Goal: Task Accomplishment & Management: Complete application form

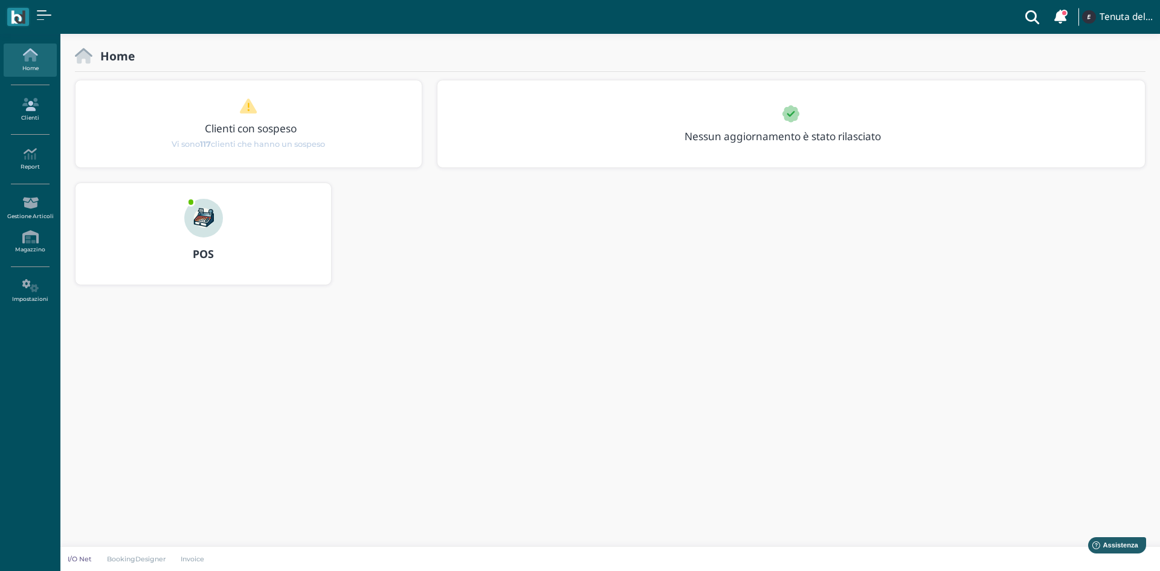
click at [21, 113] on link "Clienti" at bounding box center [30, 109] width 53 height 33
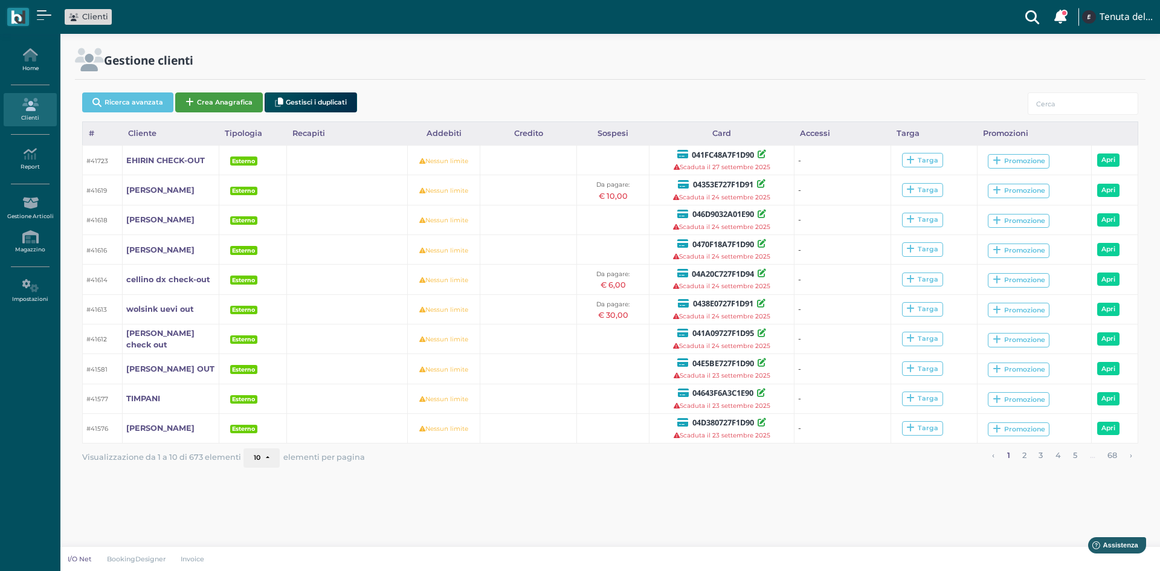
click at [221, 97] on button "Crea Anagrafica" at bounding box center [219, 102] width 88 height 20
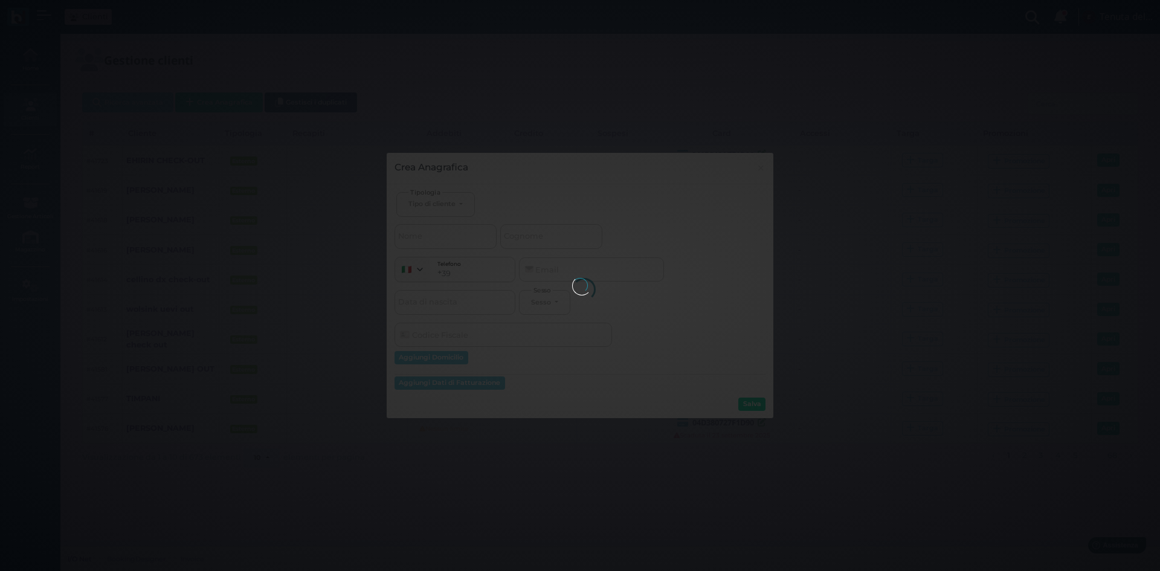
select select
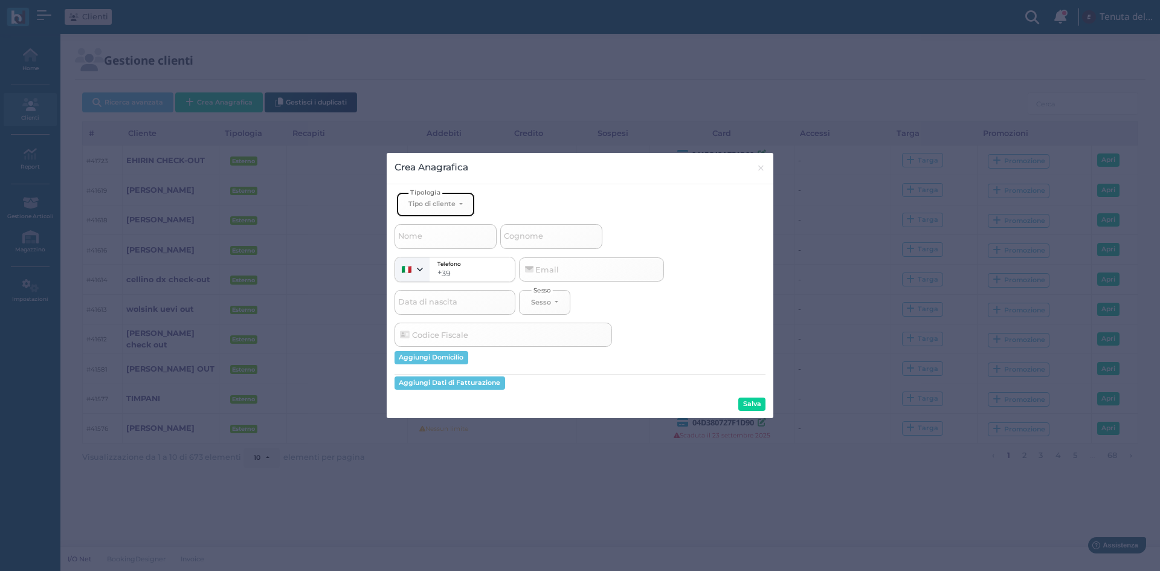
click at [410, 210] on button "Tipo di cliente" at bounding box center [435, 204] width 79 height 25
click at [421, 242] on span "Esterno" at bounding box center [424, 244] width 30 height 10
select select "[object Object]"
select select
click at [422, 238] on span "Nome" at bounding box center [410, 236] width 28 height 15
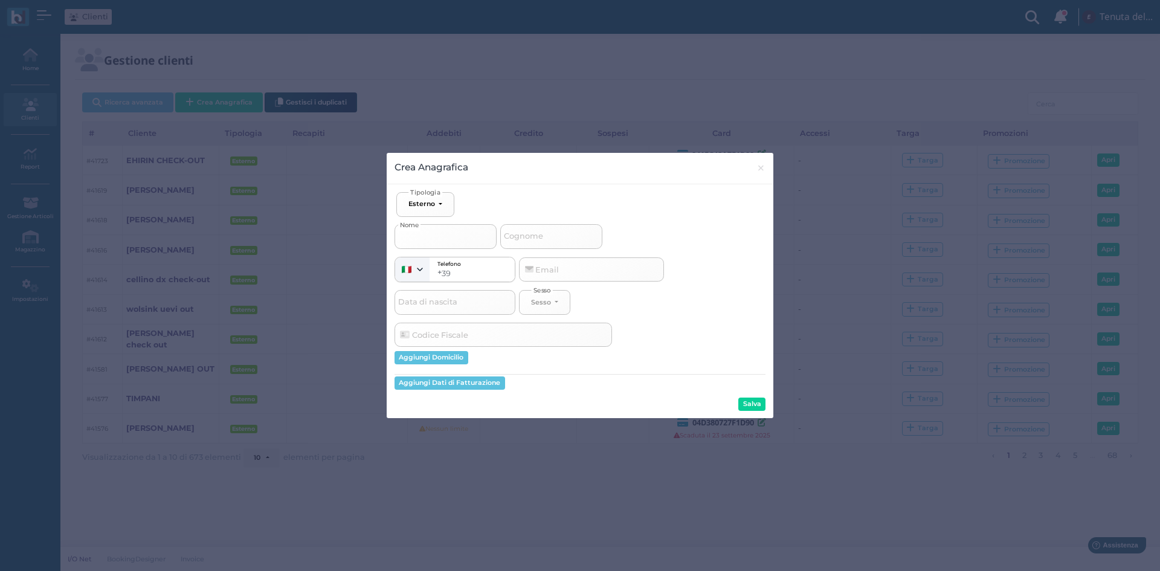
click at [422, 238] on input "Nome" at bounding box center [446, 236] width 102 height 24
type input "p"
select select
type input "pi"
select select
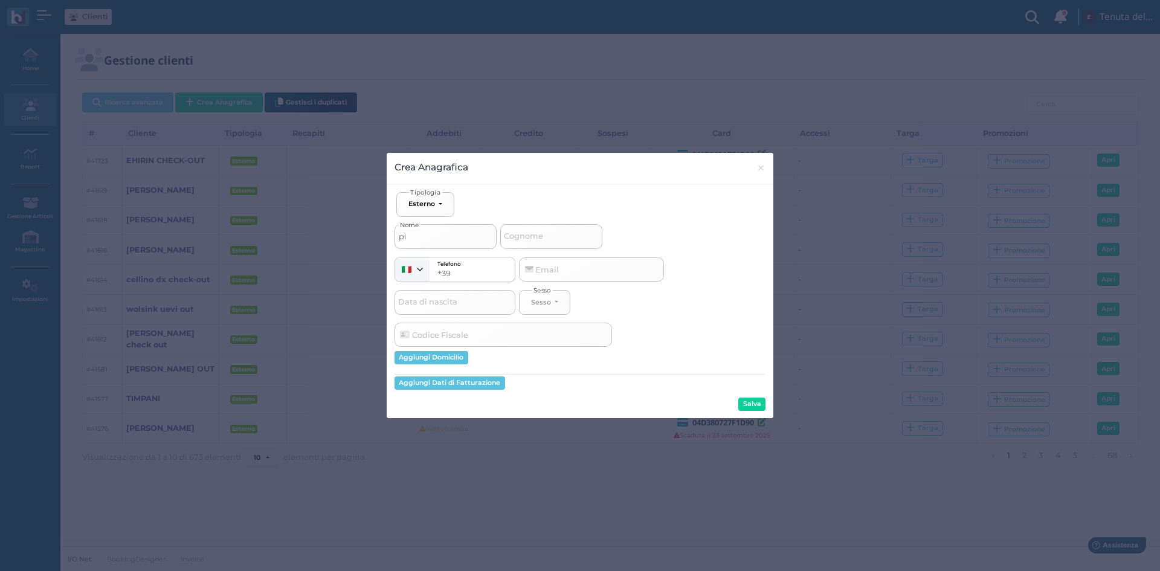
type input "pig"
select select
type input "pign"
select select
type input "pigna"
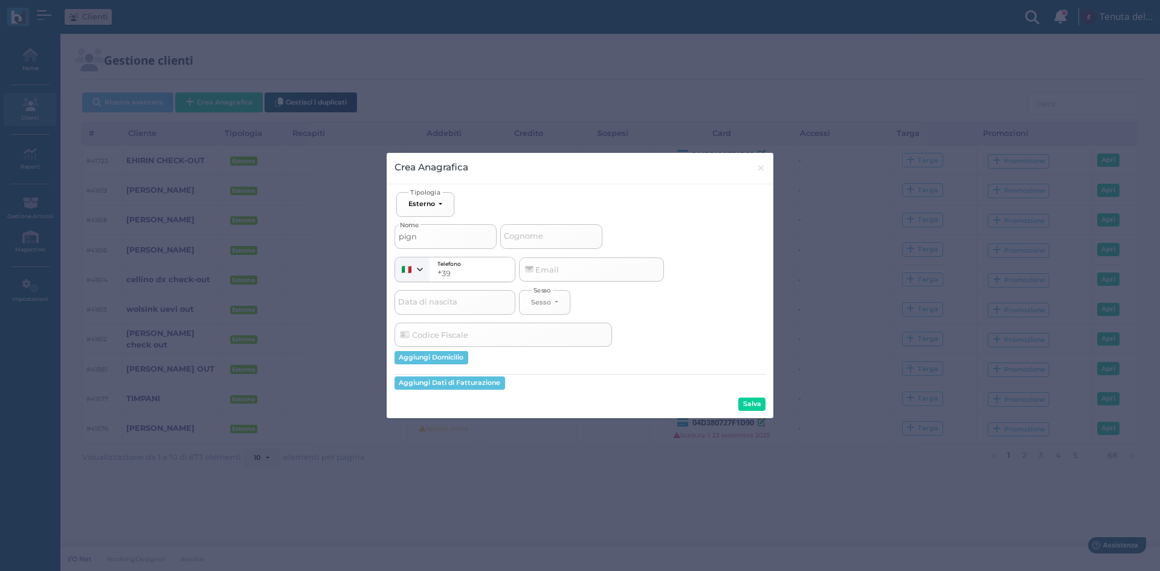
select select
type input "pignat"
select select
type input "pignate"
select select
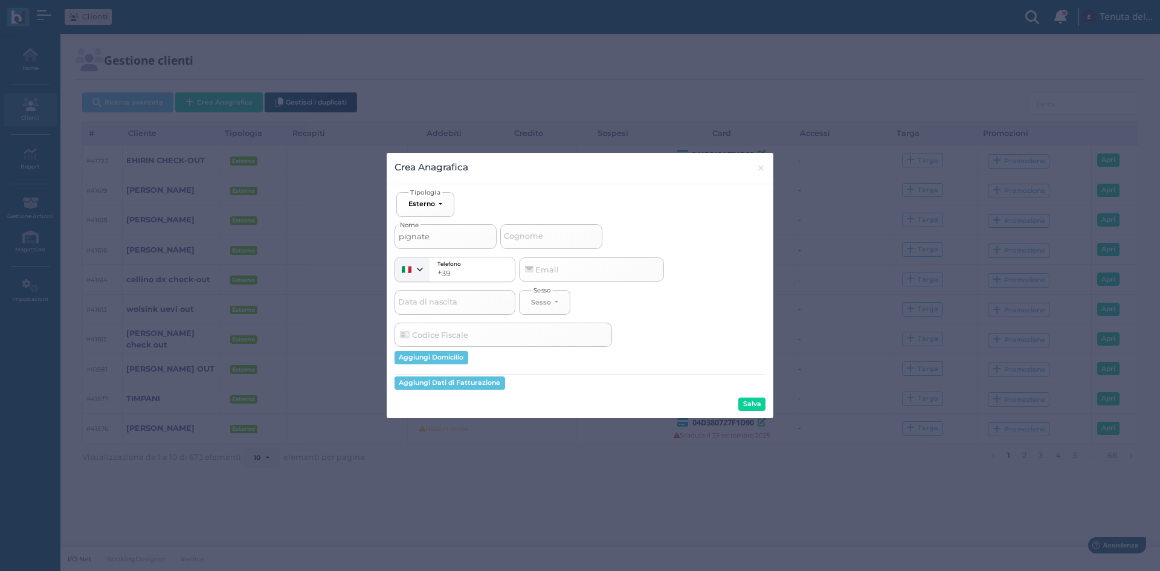
type input "pignatel"
select select
type input "pignatell"
select select
type input "pignatelli"
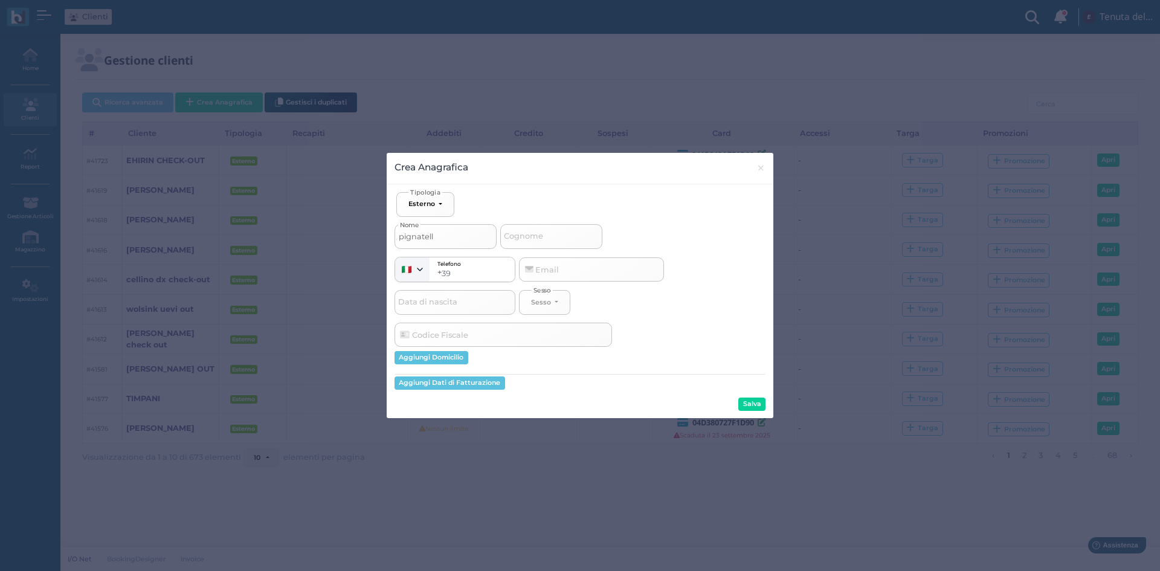
select select
type input "pignatelli"
select select
click at [448, 240] on input "pignatelli" at bounding box center [446, 236] width 102 height 24
type input "pignatelli 1"
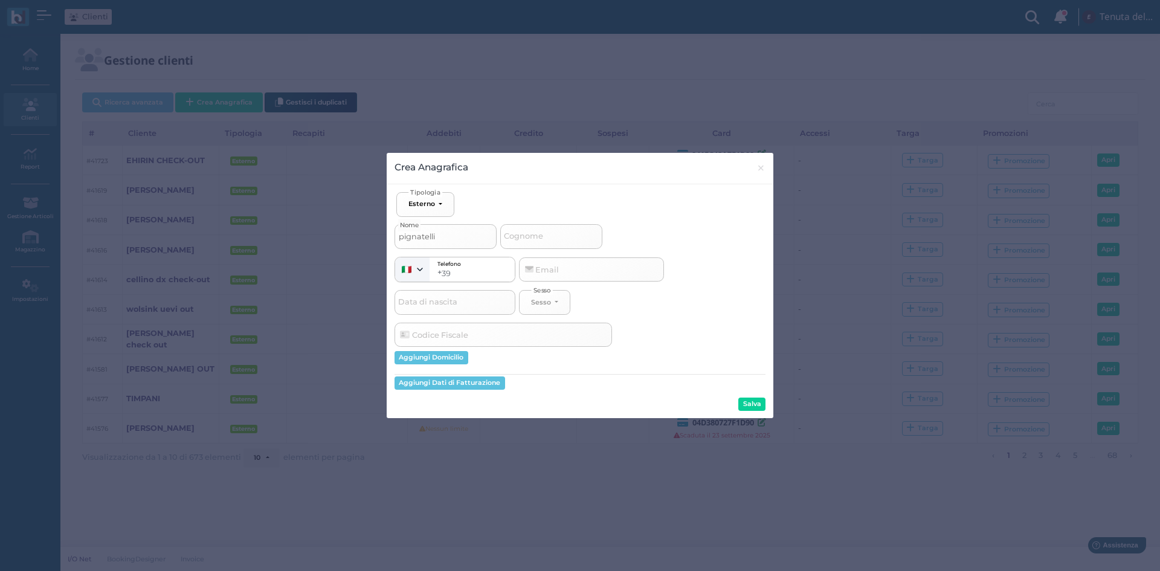
select select
type input "pignatelli"
select select
type input "pignatelli"
click at [756, 398] on button "Salva" at bounding box center [752, 404] width 27 height 13
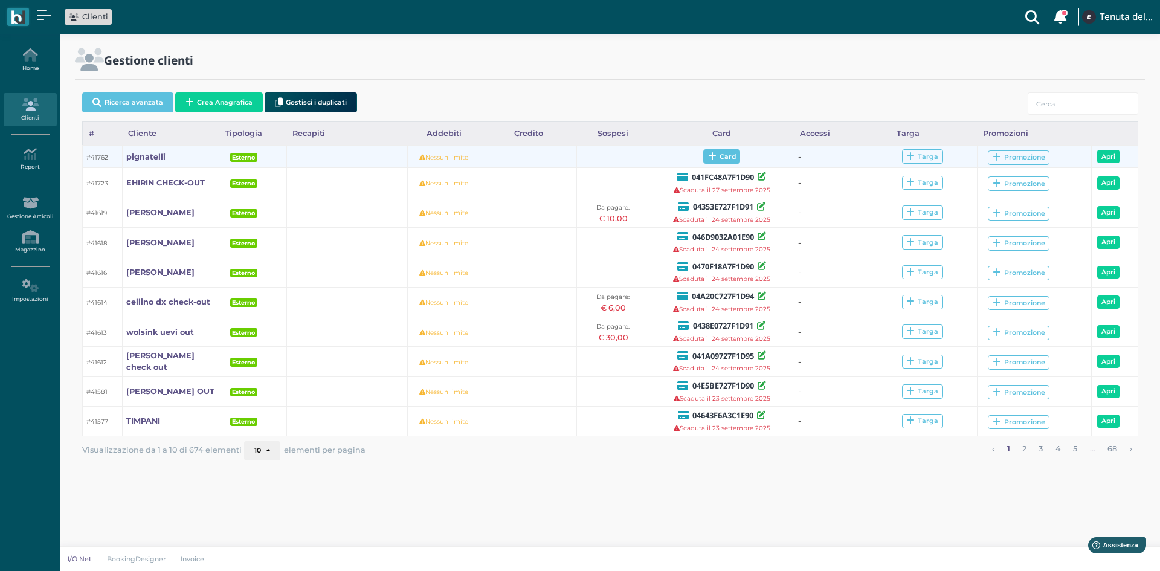
click at [716, 157] on span "Card" at bounding box center [722, 156] width 37 height 15
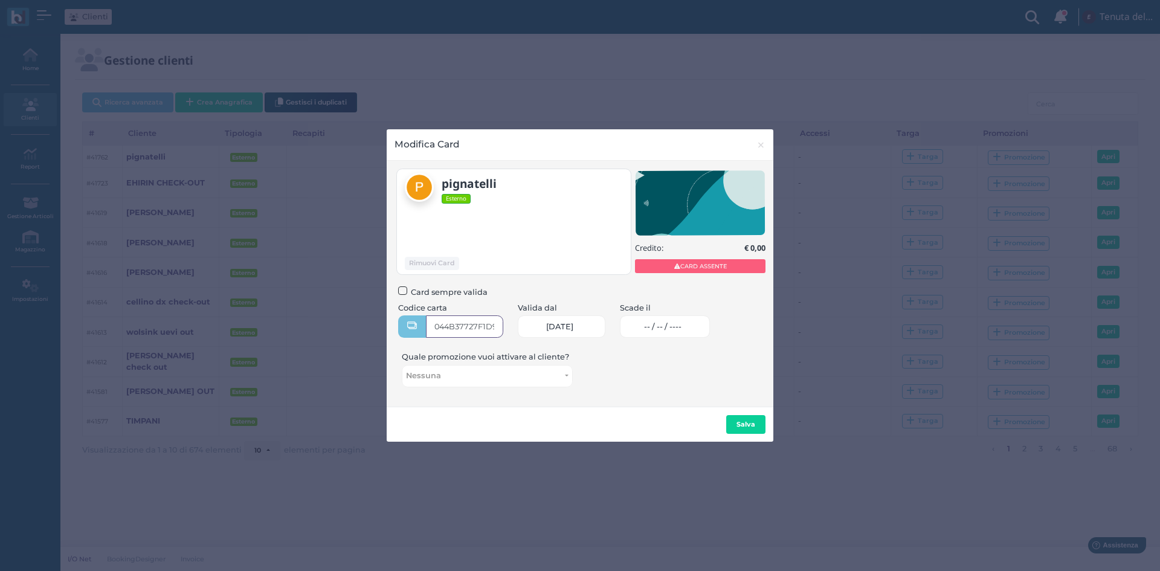
type input "044B37727F1D90"
click at [681, 332] on link "-- / -- / ----" at bounding box center [665, 326] width 90 height 22
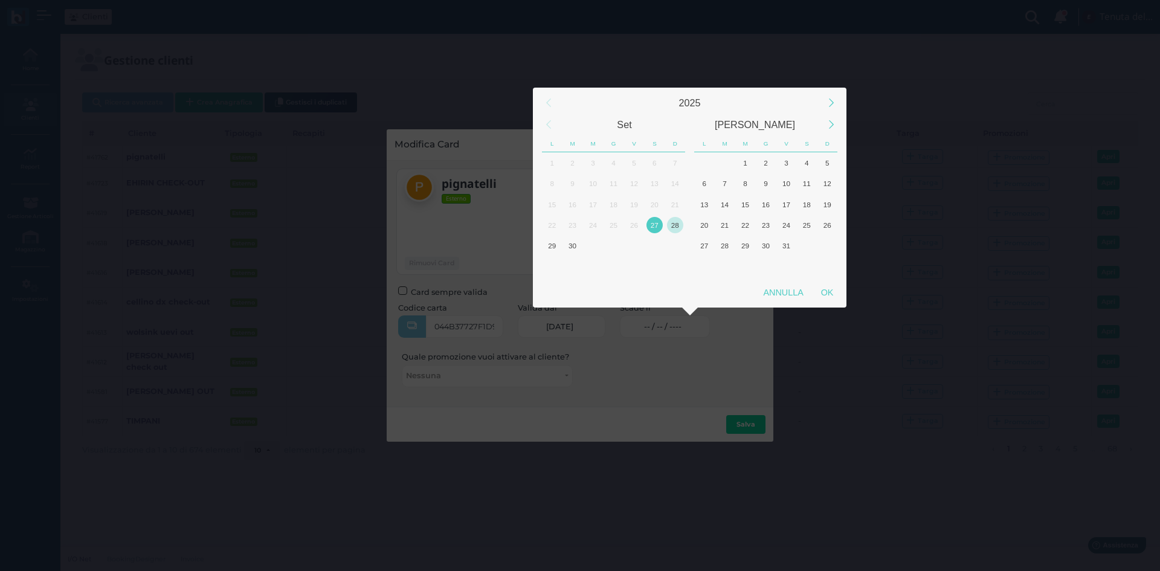
click at [677, 225] on div "28" at bounding box center [675, 225] width 16 height 16
click at [826, 289] on div "OK" at bounding box center [827, 293] width 30 height 22
type input "28/09/2025"
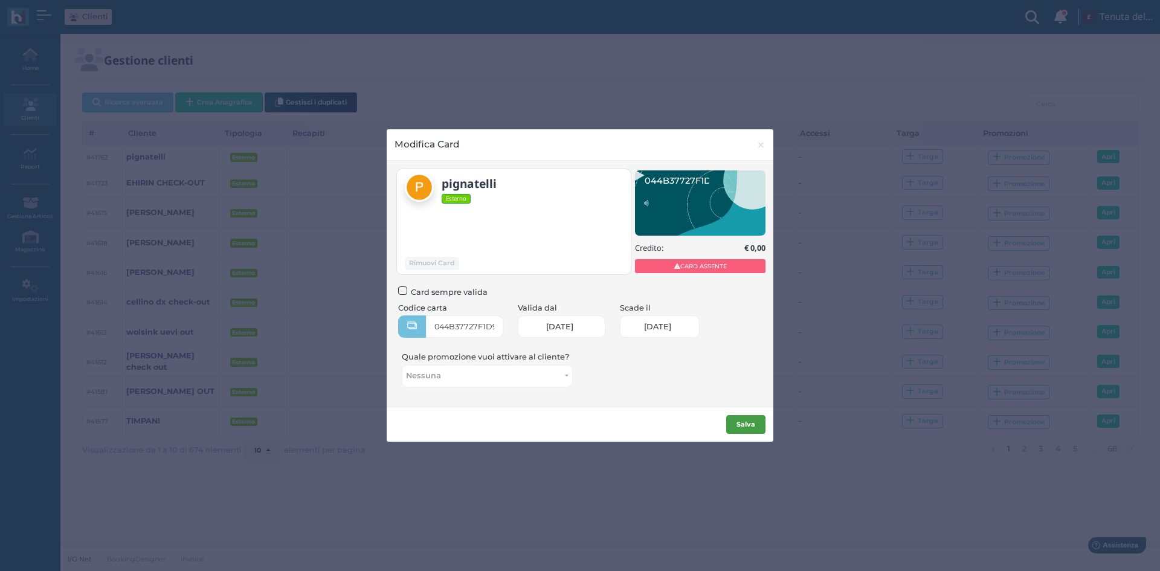
scroll to position [0, 53]
click at [757, 425] on button "Salva" at bounding box center [745, 424] width 39 height 19
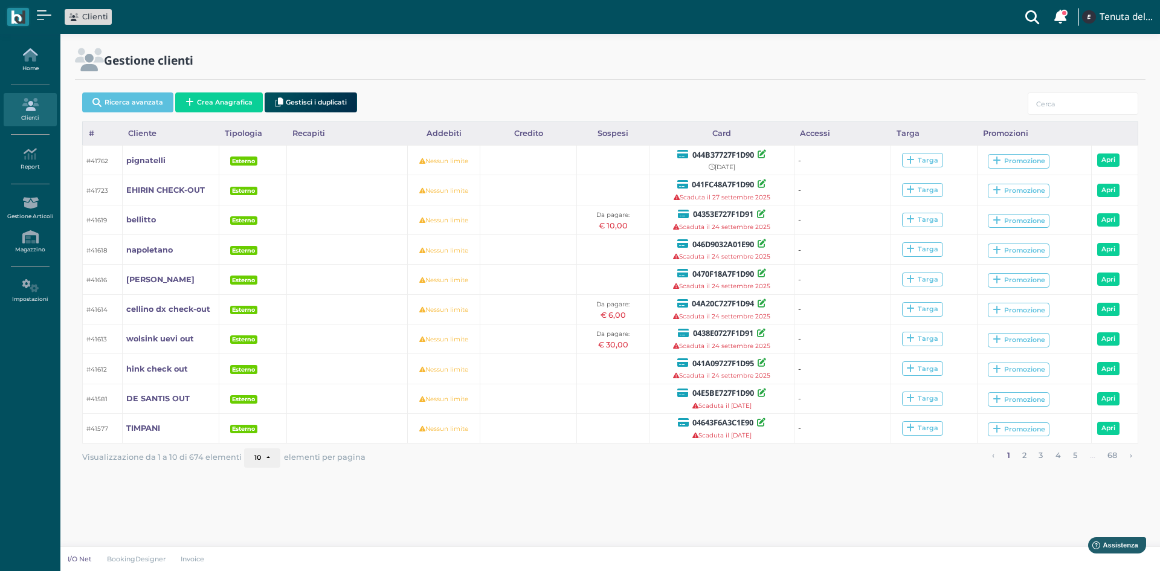
click at [27, 65] on link "Home" at bounding box center [30, 60] width 53 height 33
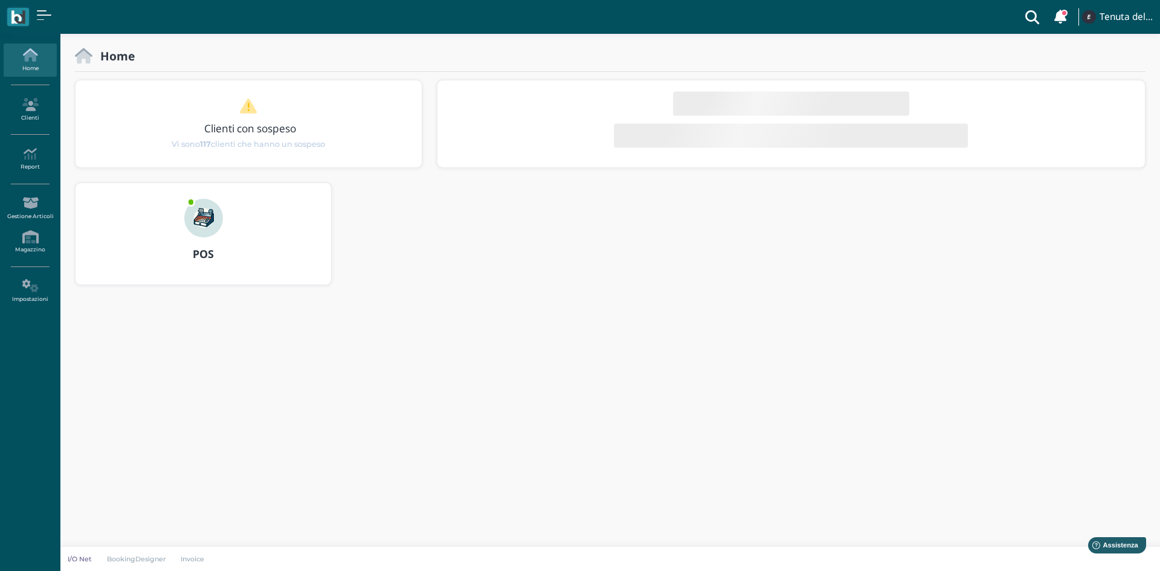
click at [225, 231] on div at bounding box center [204, 210] width 58 height 54
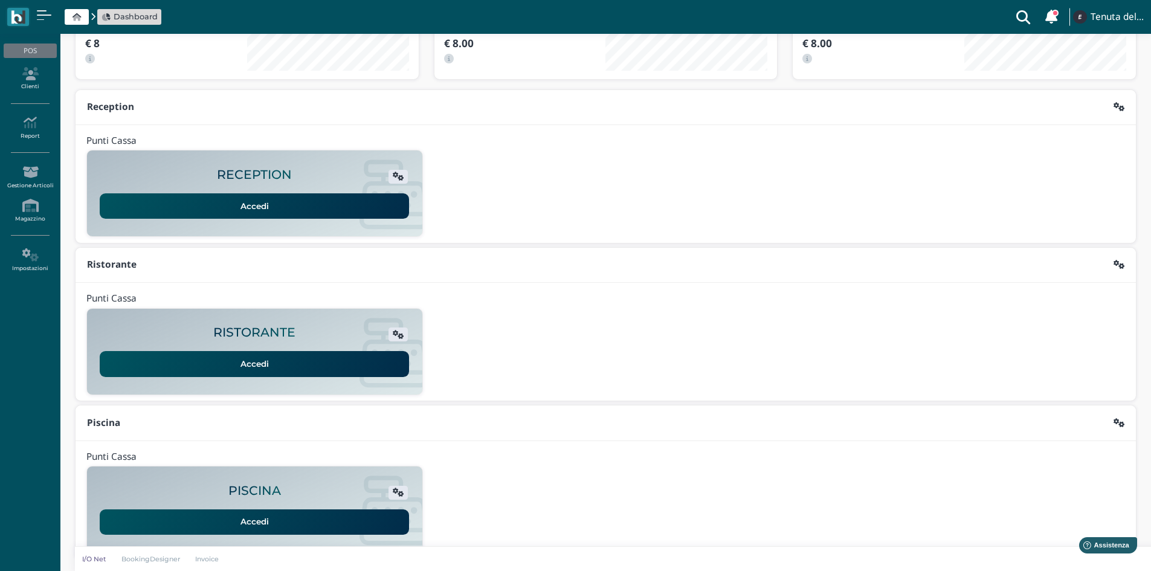
scroll to position [99, 0]
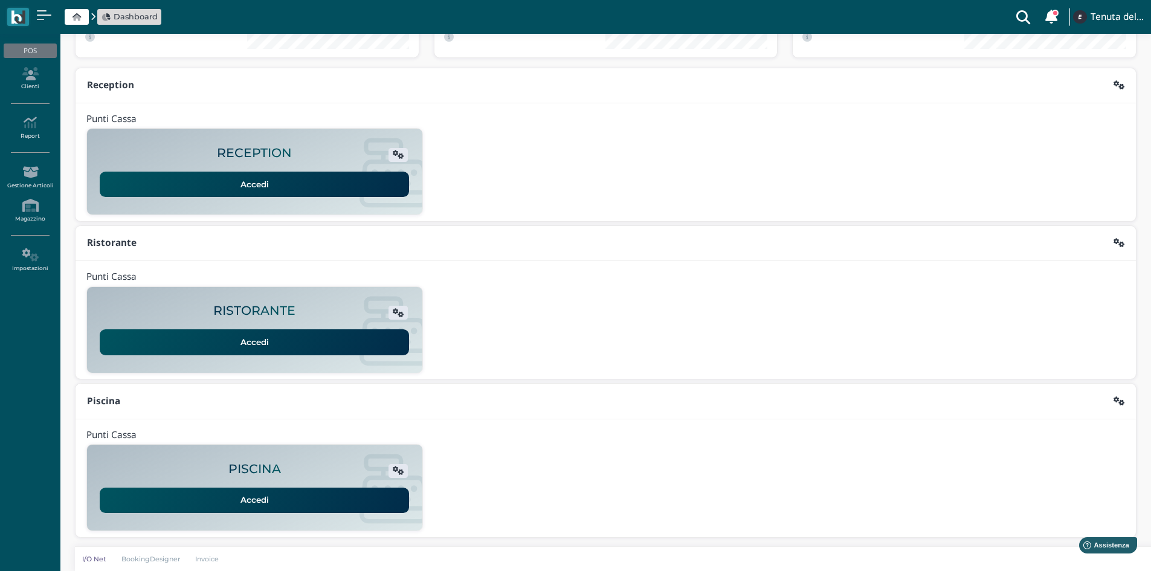
click at [277, 497] on link "Accedi" at bounding box center [254, 500] width 309 height 25
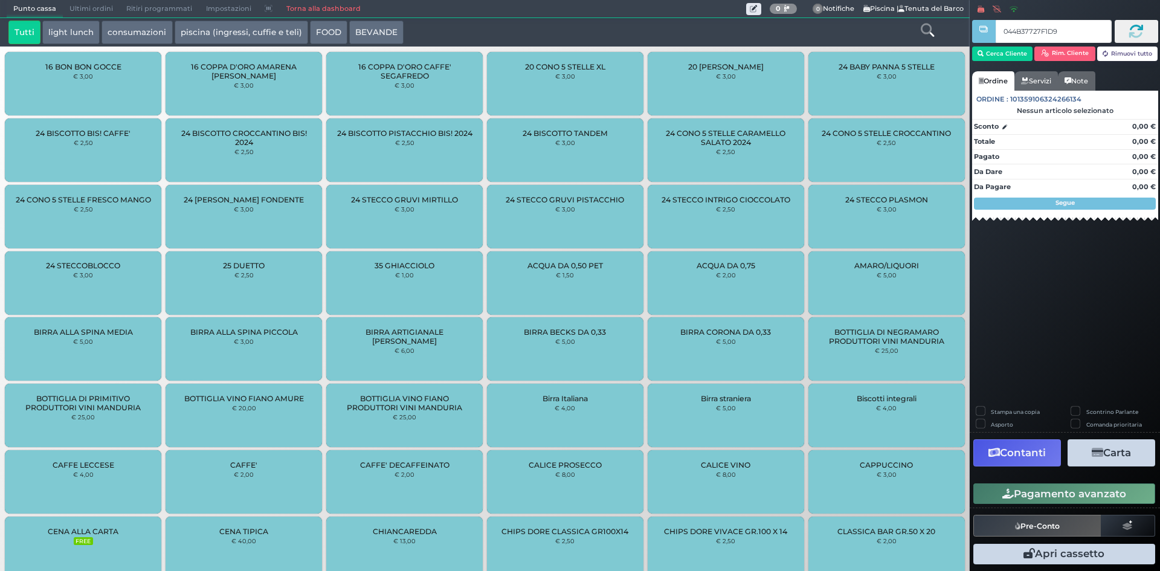
type input "044B37727F1D90"
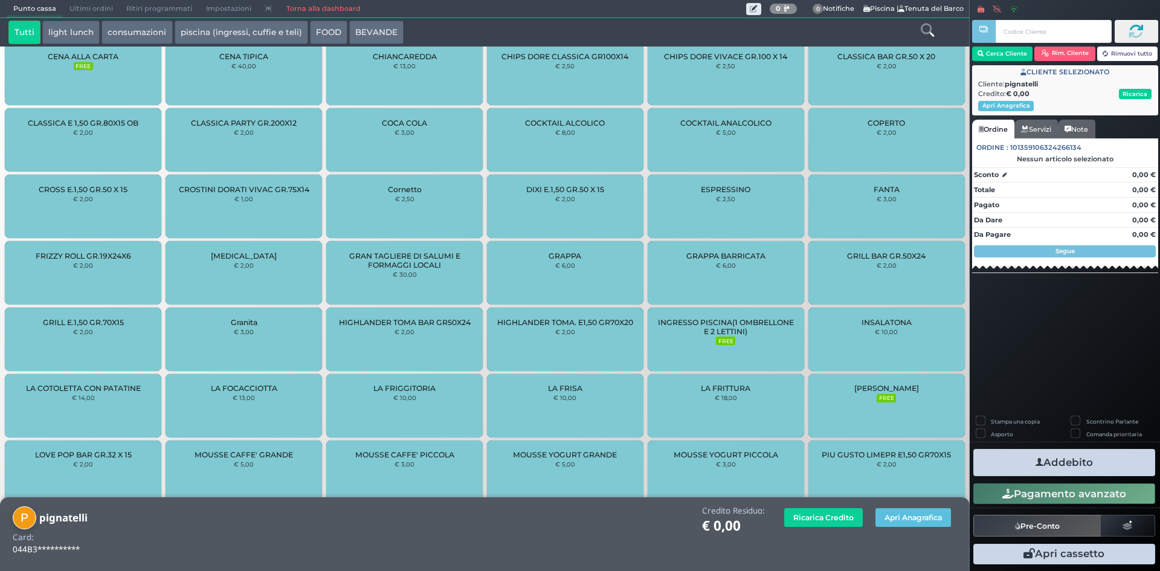
scroll to position [777, 0]
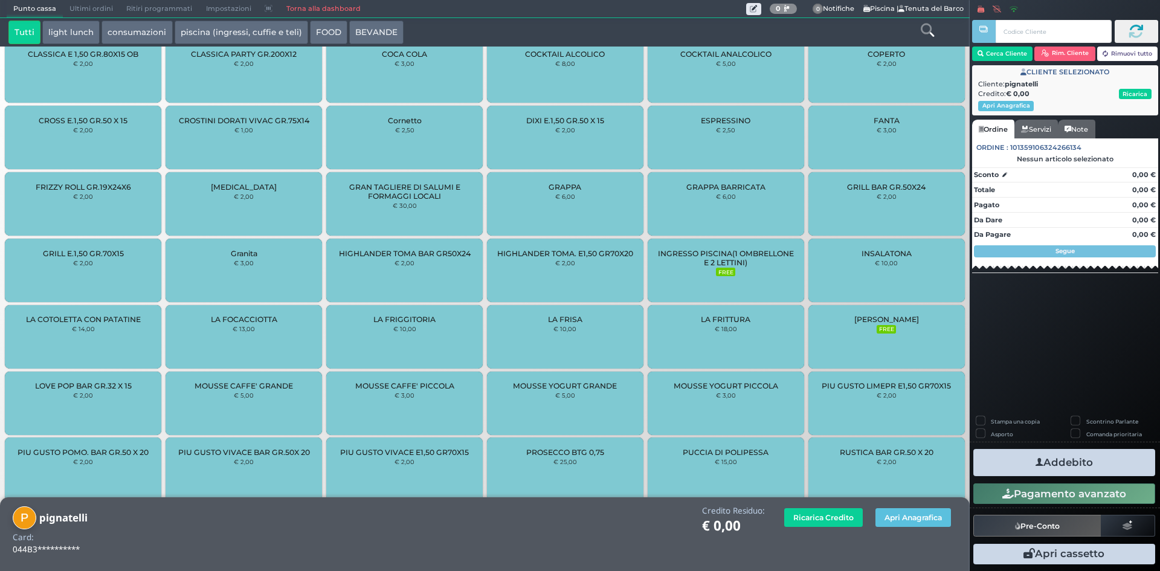
click at [712, 241] on div "INGRESSO PISCINA(1 OMBRELLONE E 2 LETTINI) FREE" at bounding box center [726, 270] width 157 height 63
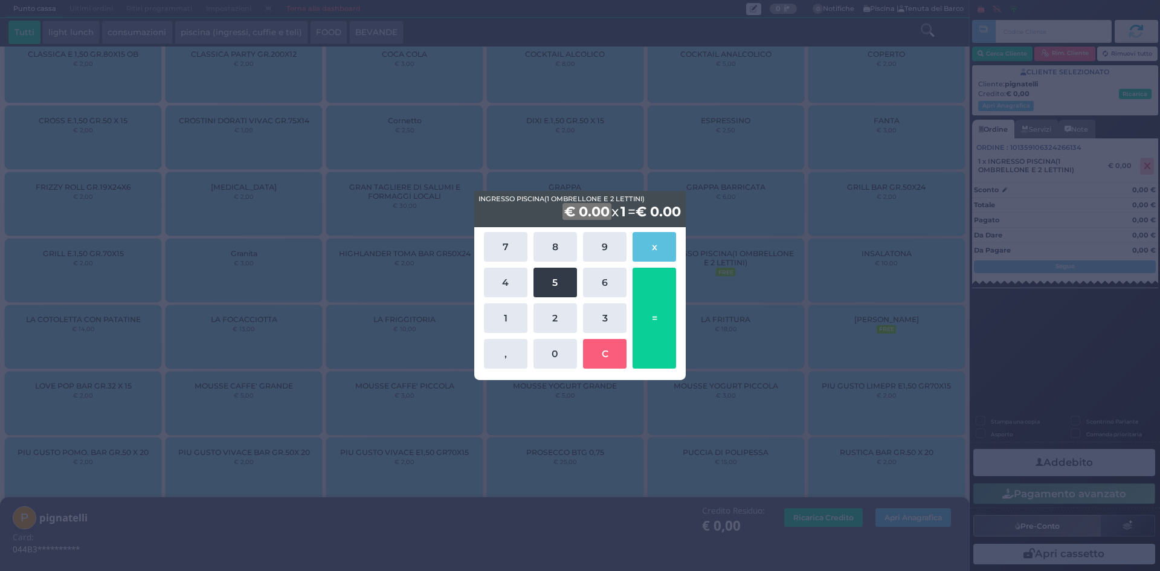
click at [550, 279] on button "5" at bounding box center [556, 283] width 44 height 30
click at [552, 361] on button "0" at bounding box center [556, 354] width 44 height 30
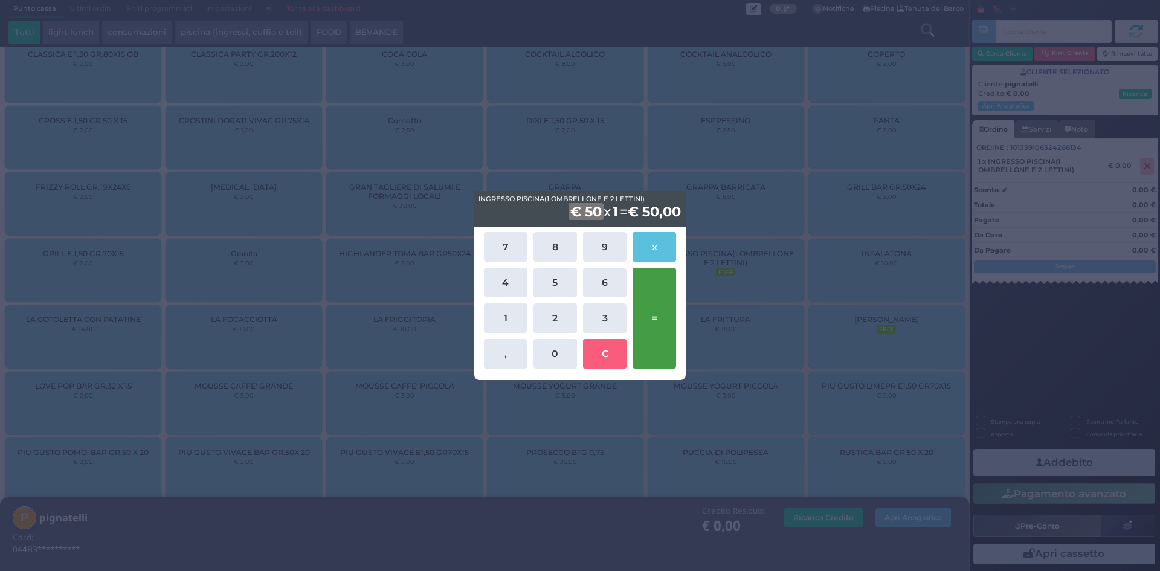
click at [666, 327] on button "=" at bounding box center [655, 318] width 44 height 101
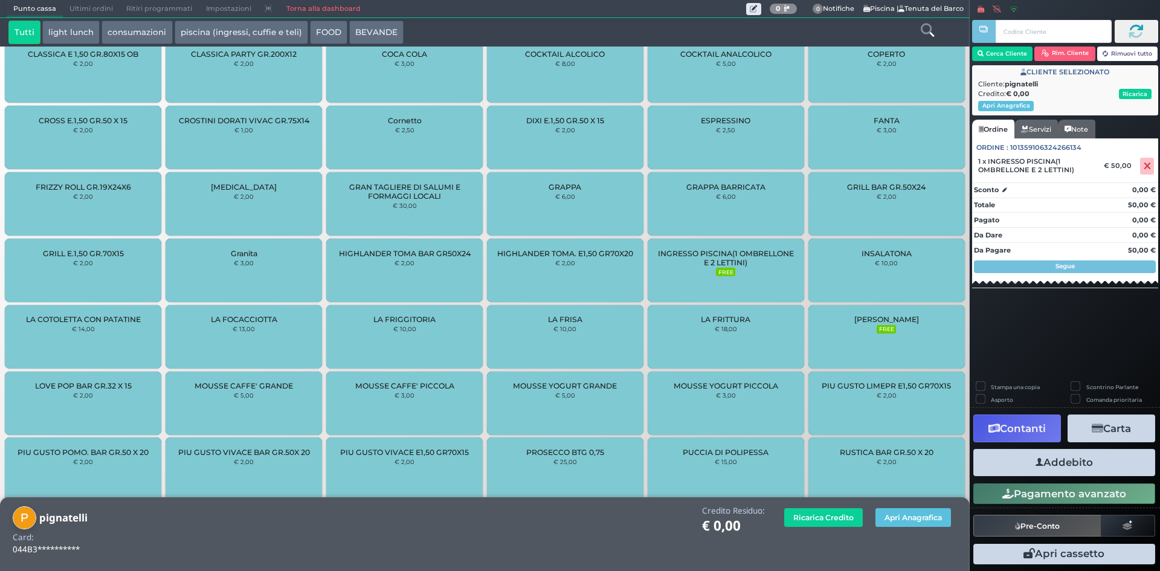
scroll to position [863, 0]
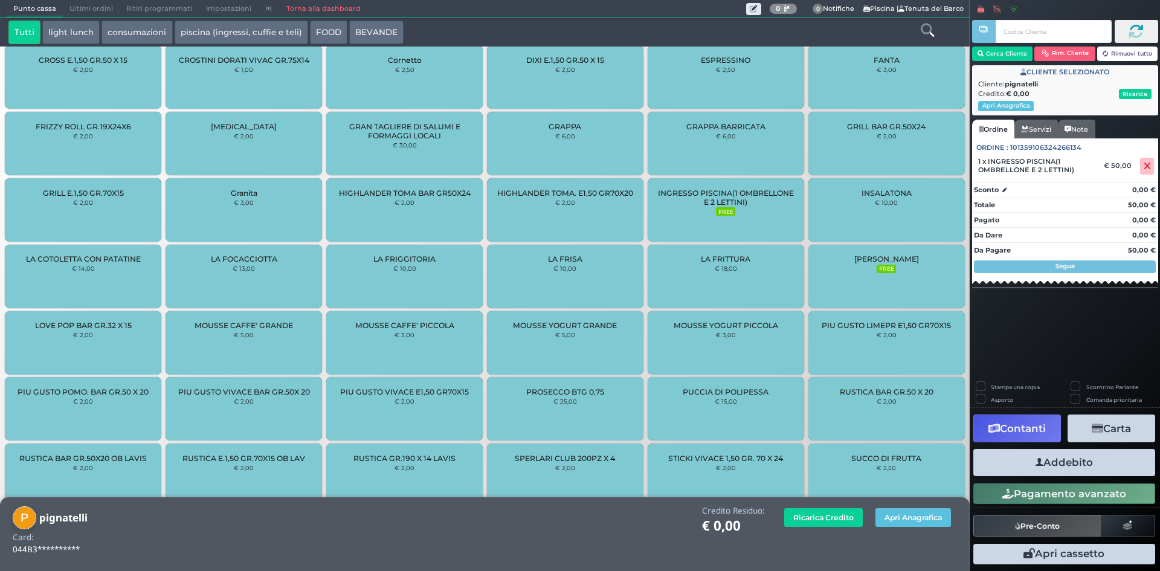
click at [1079, 458] on button "Addebito" at bounding box center [1065, 462] width 182 height 27
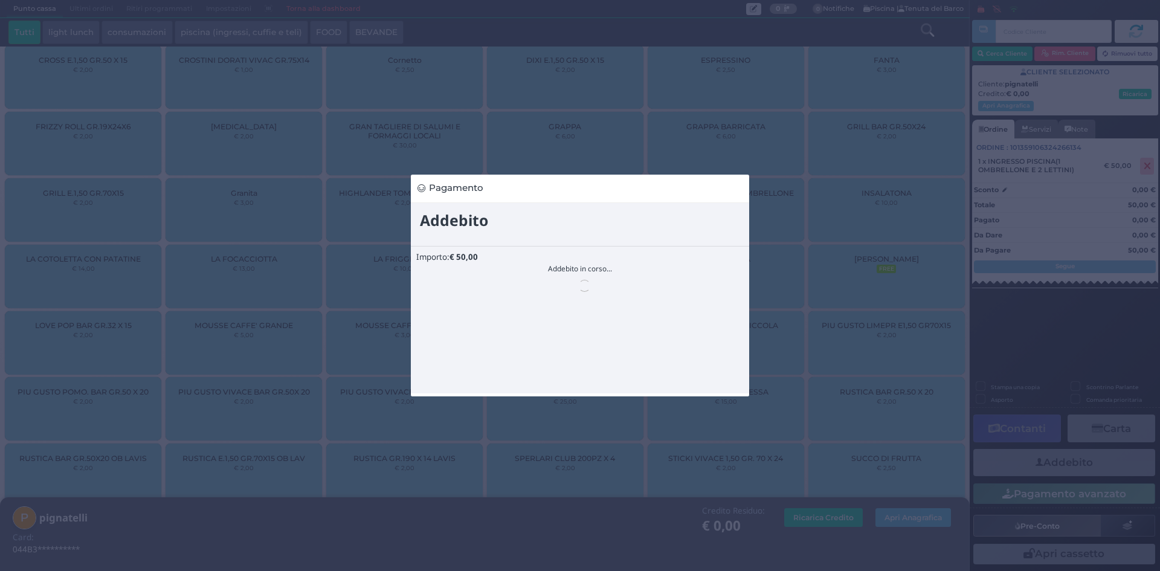
scroll to position [0, 0]
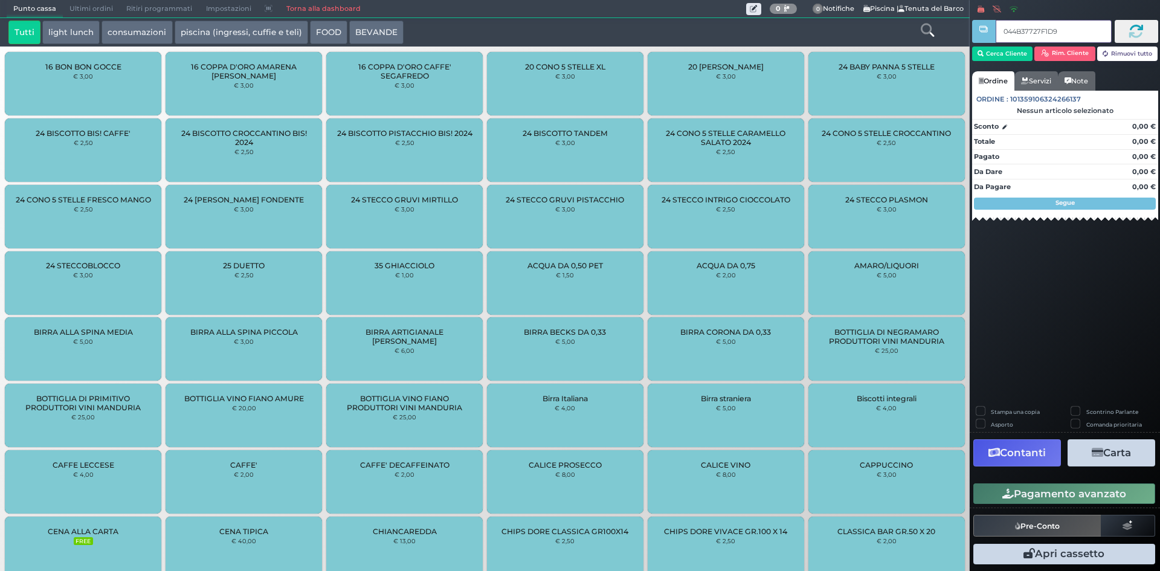
type input "044B37727F1D90"
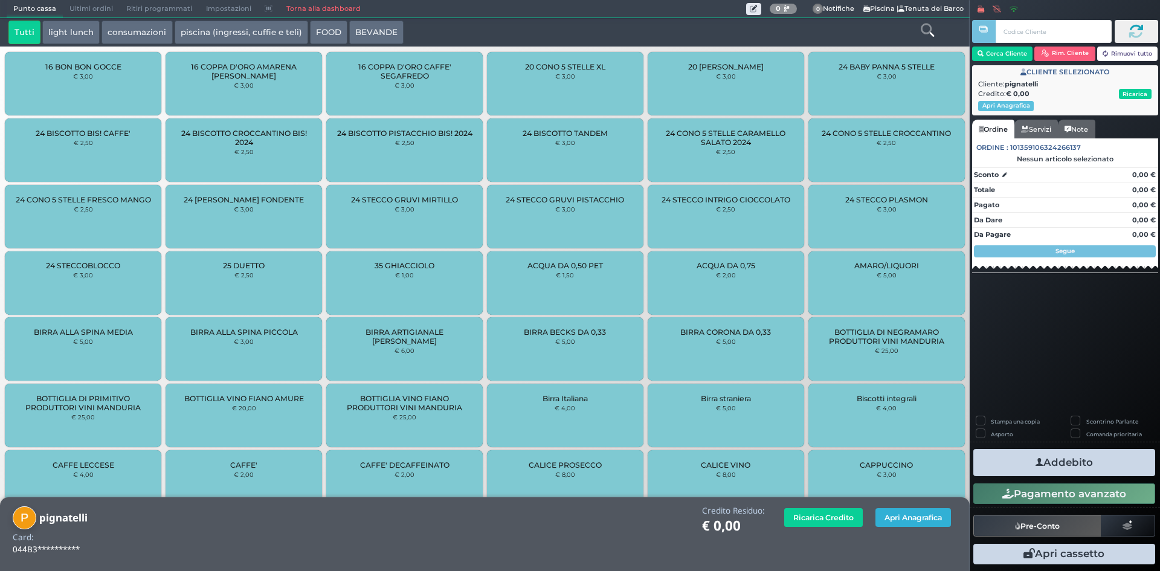
click at [911, 519] on button "Apri Anagrafica" at bounding box center [914, 517] width 76 height 19
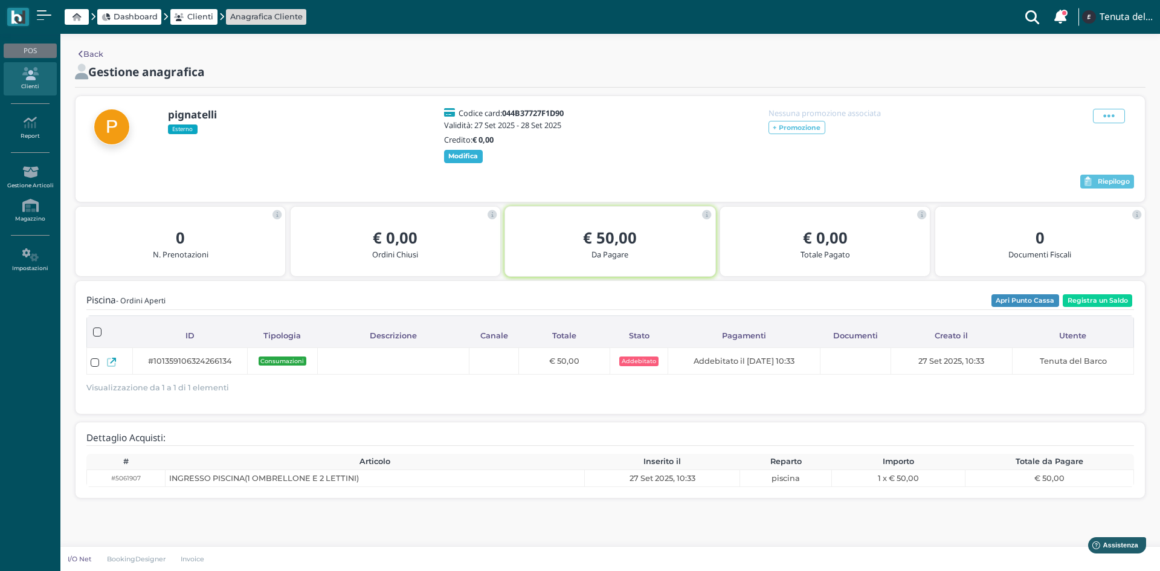
click at [466, 152] on b "Modifica" at bounding box center [463, 156] width 30 height 8
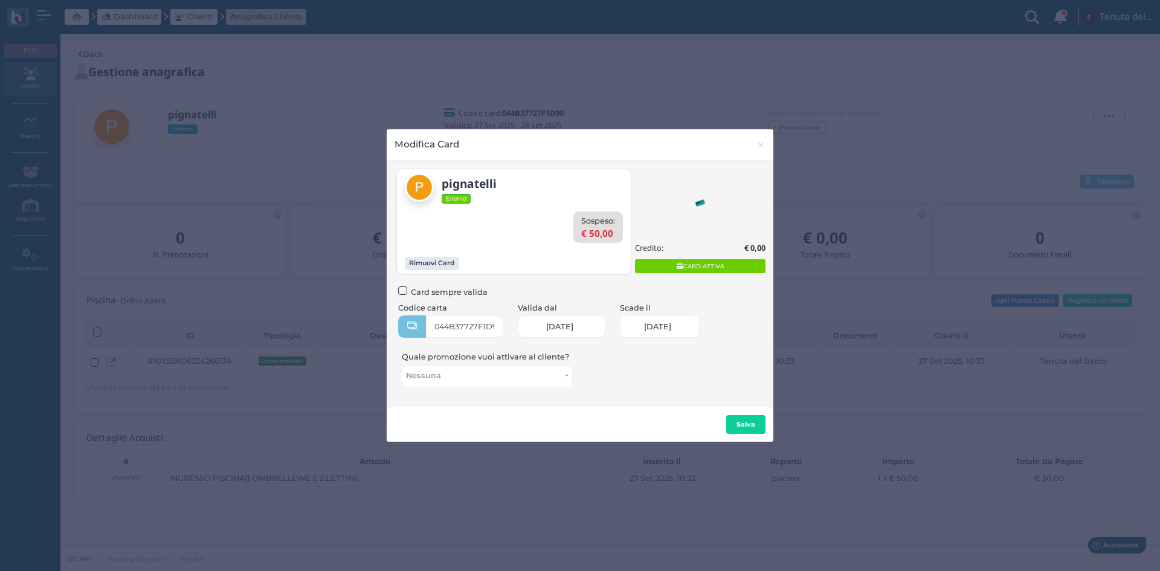
click at [658, 325] on span "[DATE]" at bounding box center [657, 327] width 27 height 10
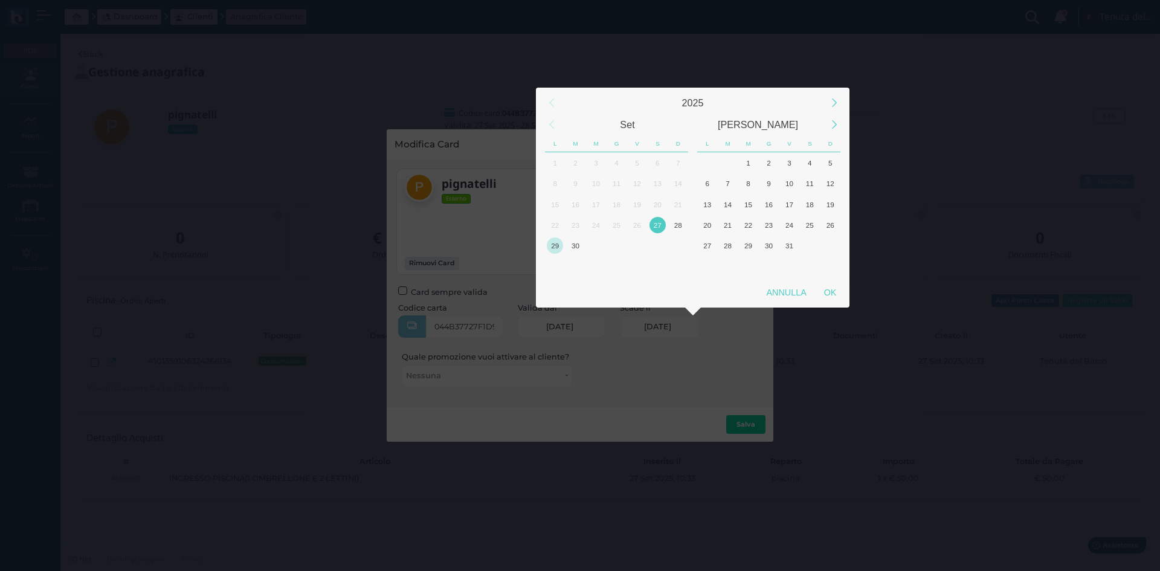
click at [563, 239] on div "29" at bounding box center [555, 246] width 21 height 21
click at [564, 239] on div "29" at bounding box center [555, 246] width 21 height 21
click at [563, 245] on div "29" at bounding box center [555, 246] width 16 height 16
click at [826, 286] on div "OK" at bounding box center [830, 293] width 30 height 22
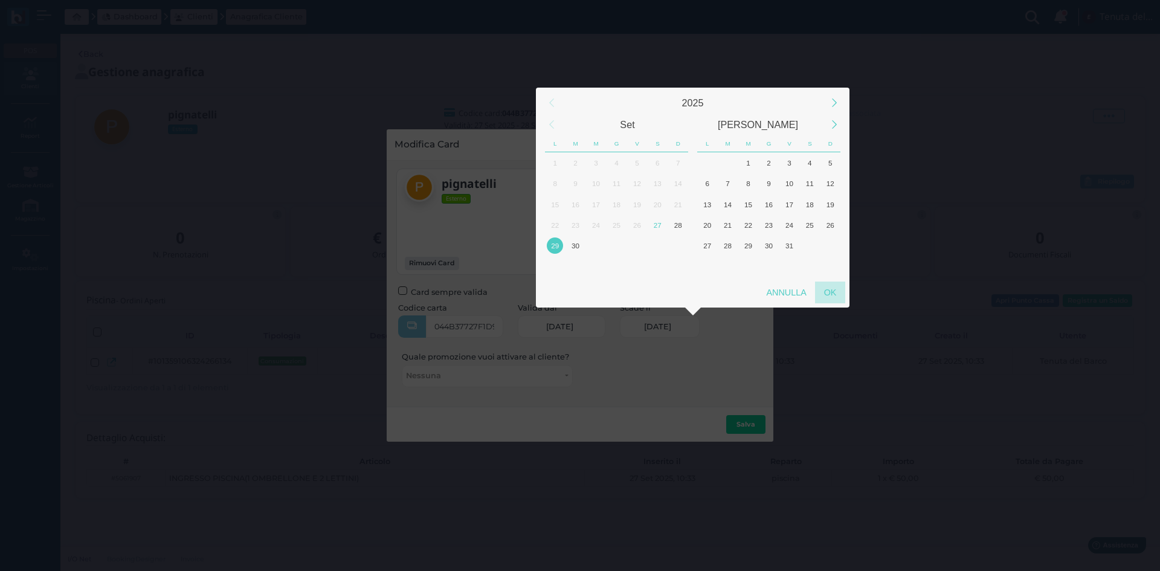
type input "[DATE]"
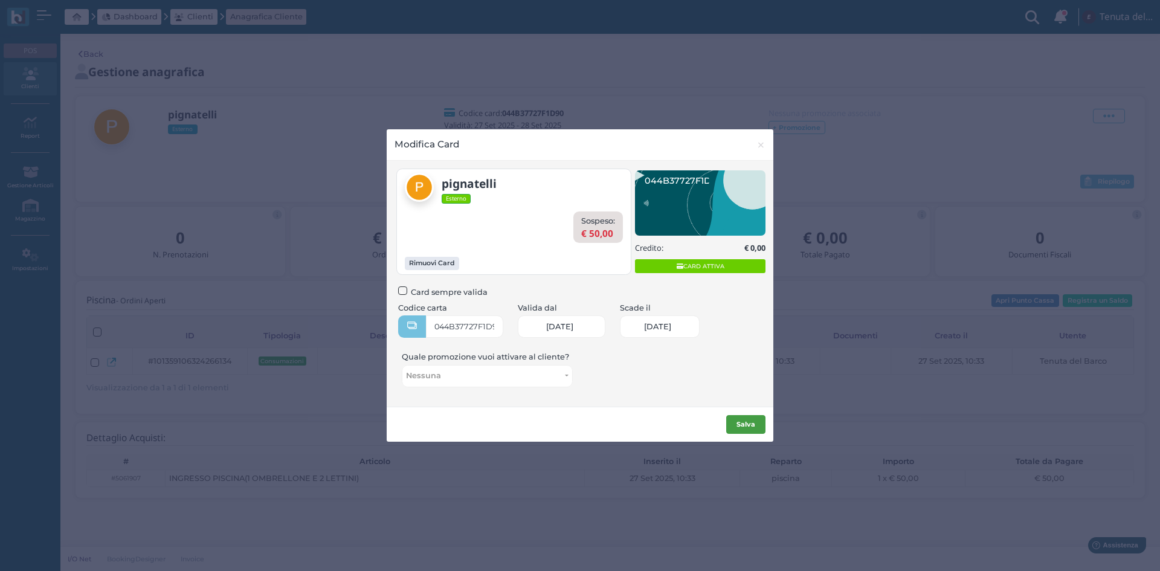
scroll to position [0, 51]
click at [752, 422] on b "Salva" at bounding box center [746, 424] width 19 height 8
